Goal: Task Accomplishment & Management: Manage account settings

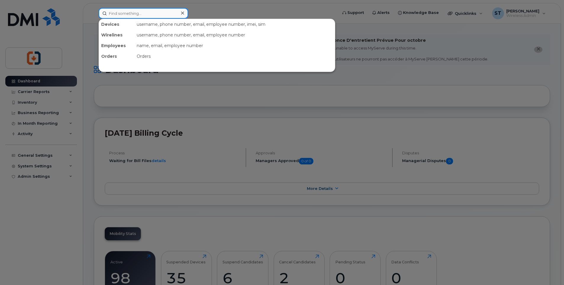
click at [128, 13] on input at bounding box center [144, 13] width 90 height 11
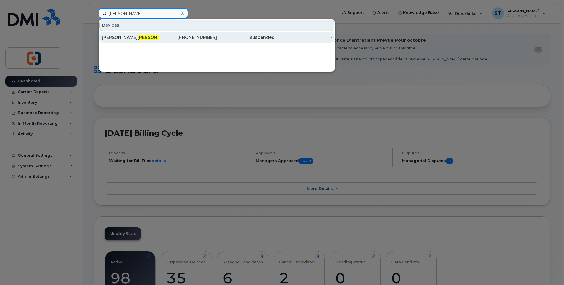
type input "[PERSON_NAME]"
click at [138, 37] on span "[PERSON_NAME]" at bounding box center [156, 37] width 36 height 5
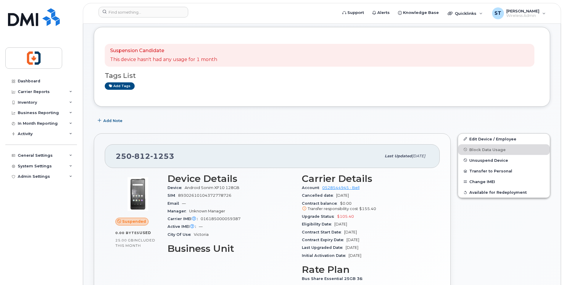
scroll to position [59, 0]
click at [490, 138] on link "Edit Device / Employee" at bounding box center [504, 138] width 92 height 11
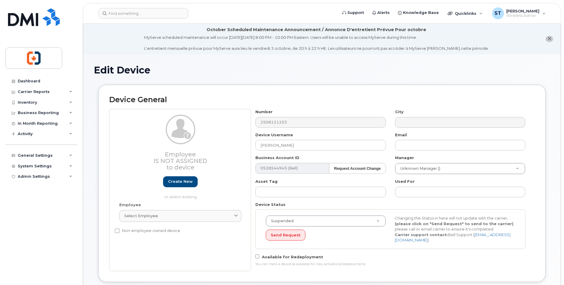
scroll to position [118, 0]
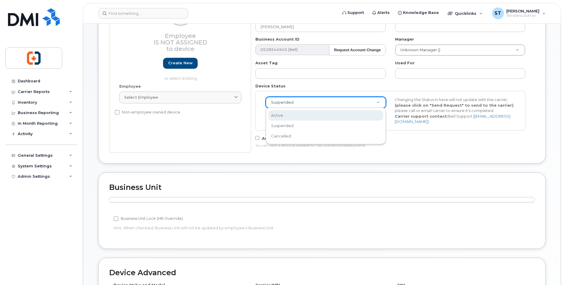
select select "active"
click at [288, 117] on button "Send Request" at bounding box center [286, 116] width 40 height 11
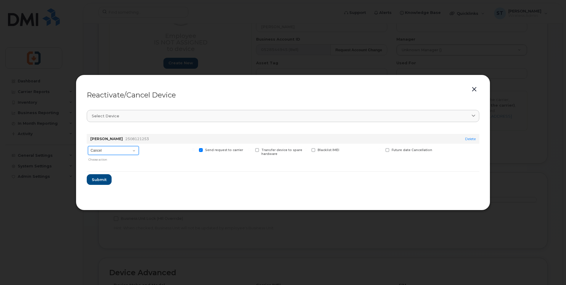
click at [102, 153] on select "Cancel Suspend - Extend Suspension Reactivate" at bounding box center [113, 150] width 51 height 9
select select "[object Object]"
click at [88, 146] on select "Cancel Suspend - Extend Suspension Reactivate" at bounding box center [113, 150] width 51 height 9
click at [97, 181] on span "Submit" at bounding box center [98, 180] width 15 height 6
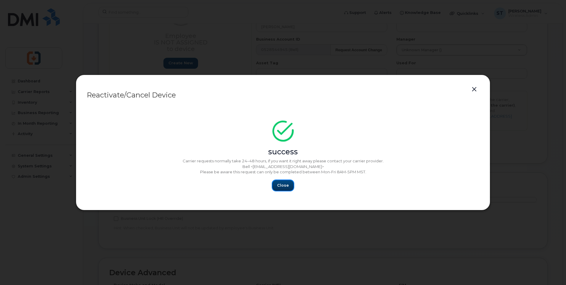
click at [283, 184] on span "Close" at bounding box center [283, 185] width 12 height 6
